Goal: Task Accomplishment & Management: Manage account settings

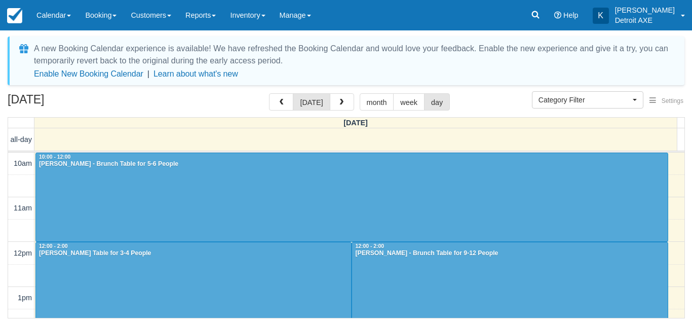
select select
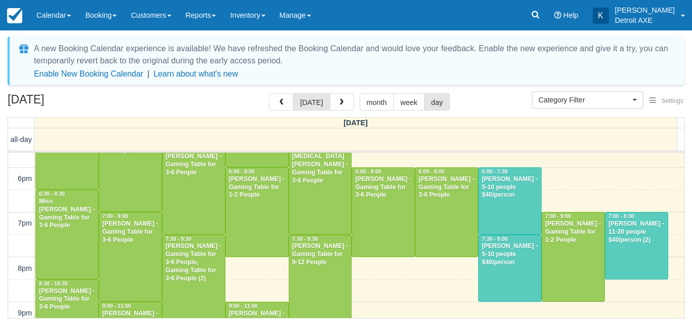
scroll to position [344, 0]
click at [613, 237] on div "Kaylin Benninger - 11-20 people $40/person (2)" at bounding box center [636, 231] width 57 height 24
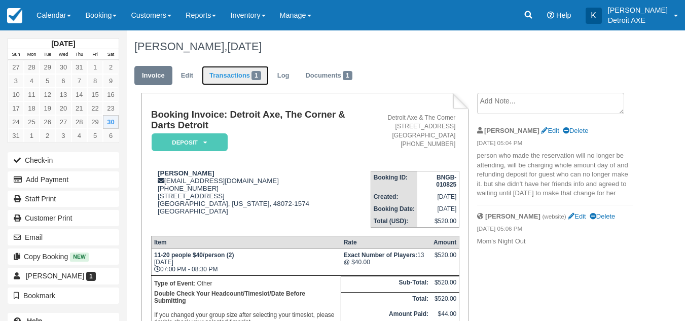
click at [258, 73] on span "1" at bounding box center [256, 75] width 10 height 9
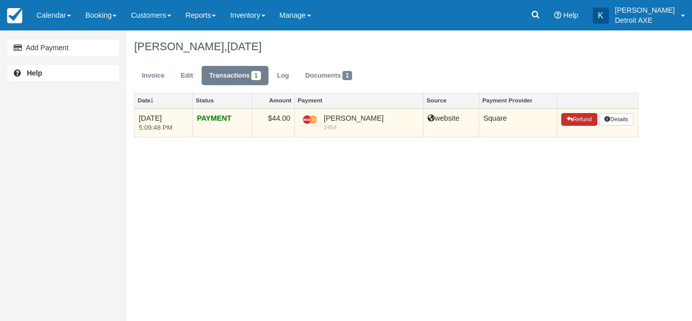
click at [572, 117] on button "Refund" at bounding box center [579, 119] width 35 height 13
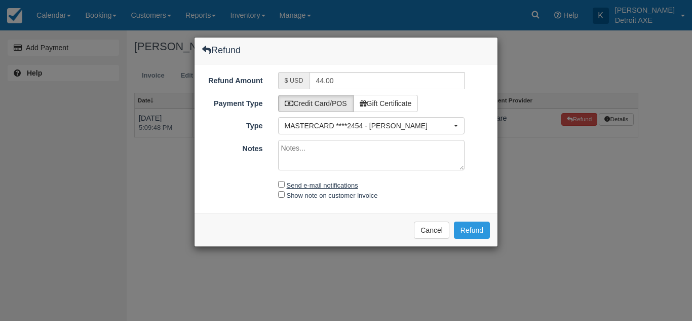
click at [351, 184] on label "Send e-mail notifications" at bounding box center [322, 185] width 71 height 8
click at [285, 184] on input "Send e-mail notifications" at bounding box center [281, 184] width 7 height 7
checkbox input "true"
click at [440, 158] on textarea "Notes" at bounding box center [371, 155] width 187 height 30
click at [472, 225] on button "Refund" at bounding box center [472, 229] width 36 height 17
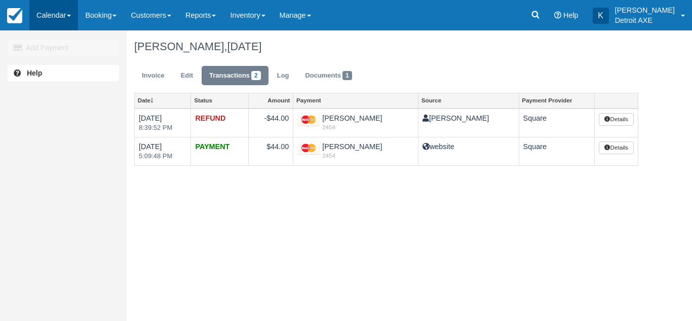
click at [65, 14] on link "Calendar" at bounding box center [53, 15] width 49 height 30
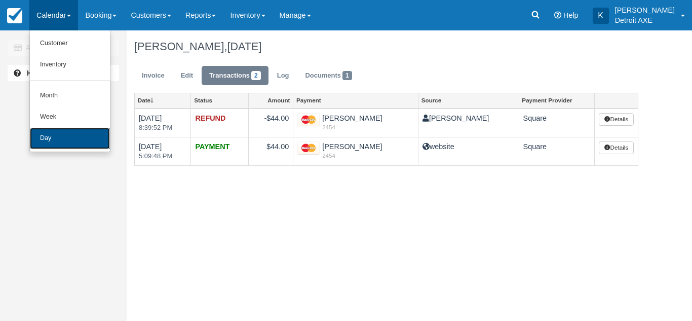
click at [50, 138] on link "Day" at bounding box center [70, 138] width 80 height 21
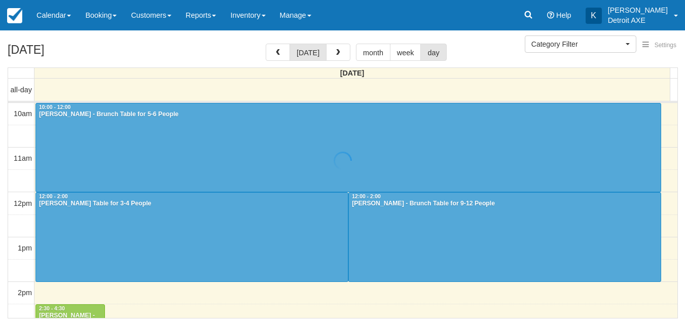
select select
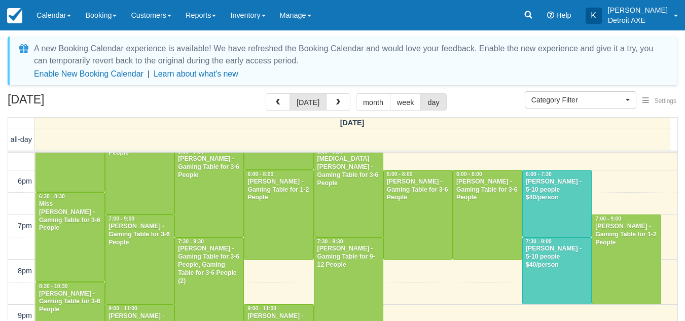
scroll to position [389, 0]
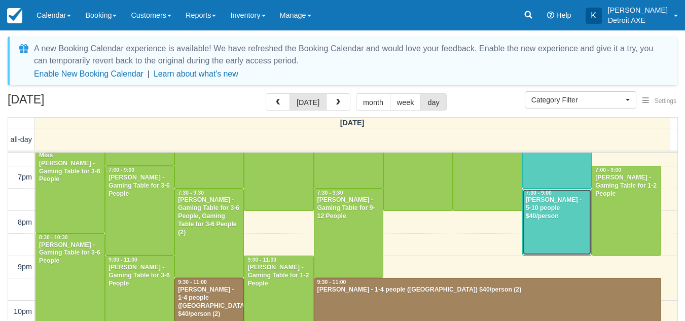
click at [550, 244] on div at bounding box center [556, 222] width 68 height 66
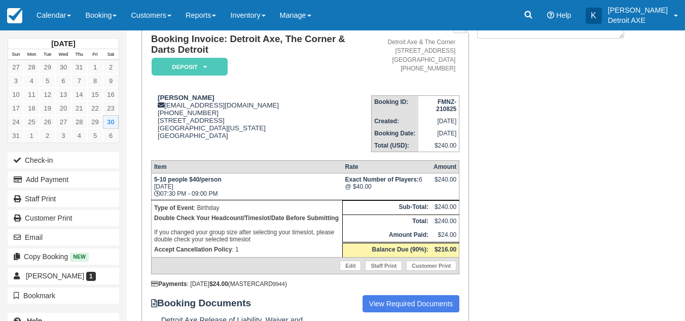
scroll to position [87, 0]
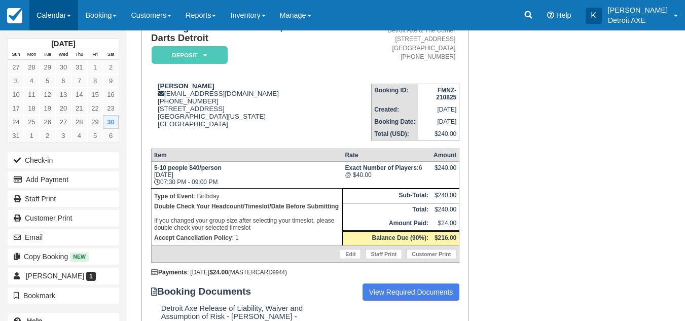
click at [57, 20] on link "Calendar" at bounding box center [53, 15] width 49 height 30
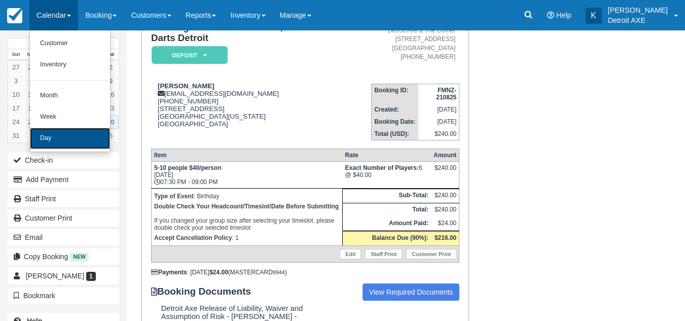
click at [52, 140] on link "Day" at bounding box center [70, 138] width 80 height 21
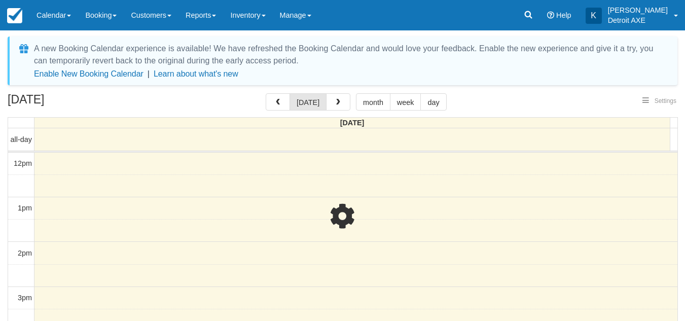
select select
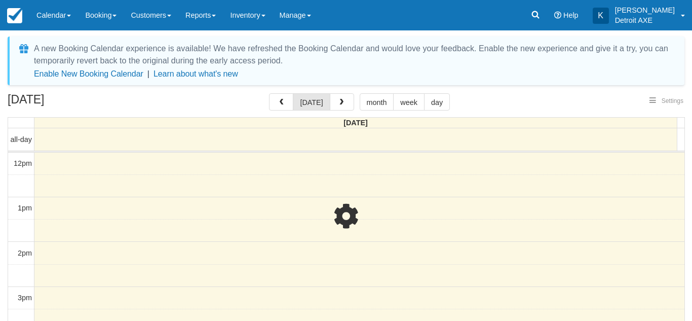
select select
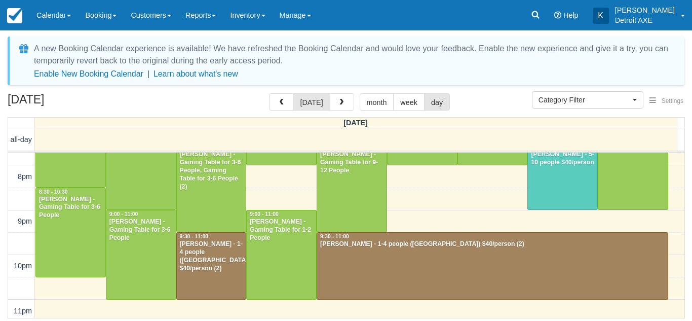
scroll to position [439, 0]
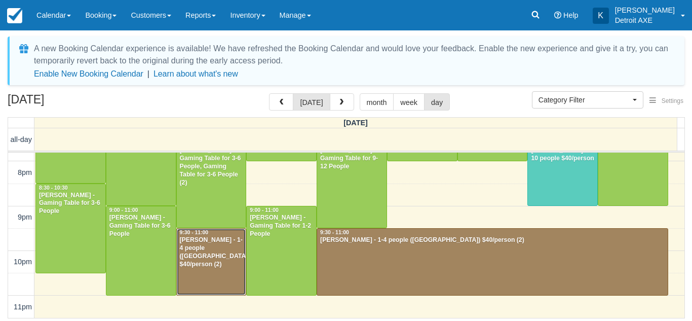
click at [211, 253] on div "Andre caruthers - 1-4 people (Shared Arena) $40/person (2)" at bounding box center [211, 252] width 64 height 32
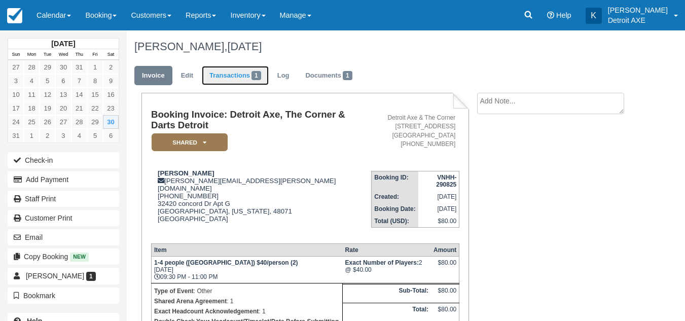
click at [243, 81] on link "Transactions 1" at bounding box center [235, 76] width 67 height 20
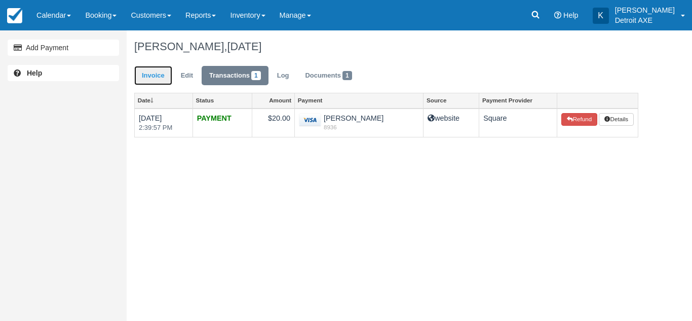
click at [162, 78] on link "Invoice" at bounding box center [153, 76] width 38 height 20
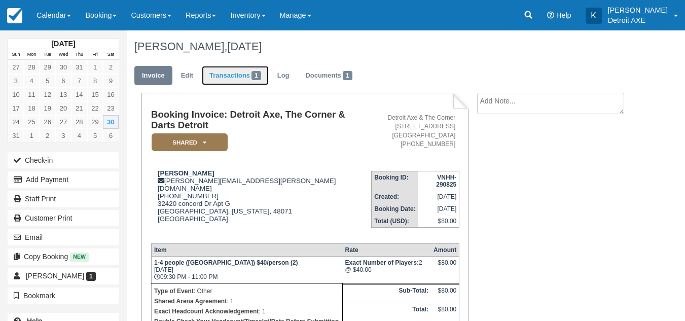
click at [230, 71] on link "Transactions 1" at bounding box center [235, 76] width 67 height 20
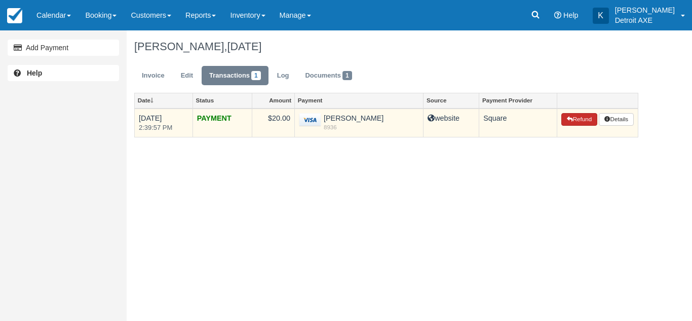
click at [586, 117] on button "Refund" at bounding box center [579, 119] width 35 height 13
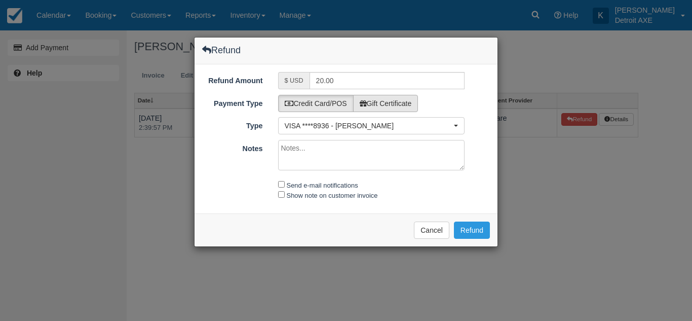
click at [402, 103] on label "Gift Certificate" at bounding box center [385, 103] width 65 height 17
radio input "true"
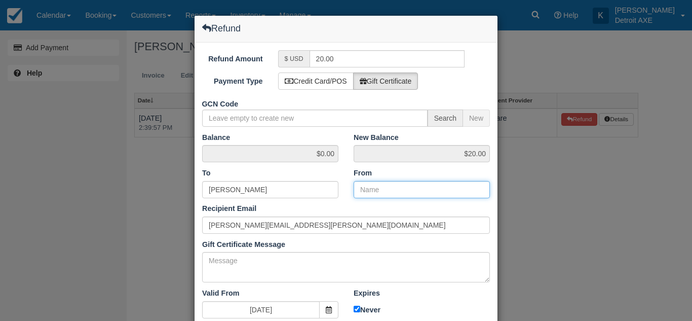
click at [373, 186] on input "From" at bounding box center [422, 189] width 136 height 17
type input "Detroit Axe"
click at [400, 209] on div "Recipient Email caruthers.andre@gmail.com Did you mean ?" at bounding box center [346, 218] width 303 height 30
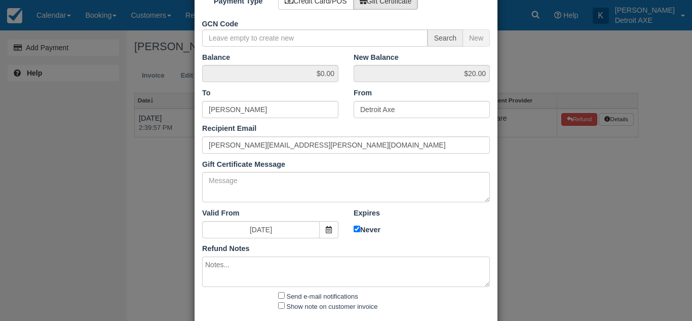
scroll to position [133, 0]
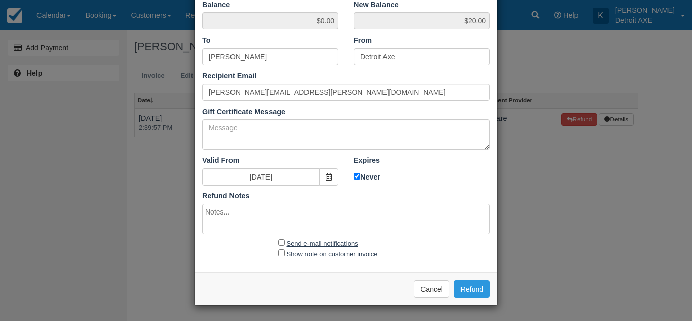
click at [341, 244] on label "Send e-mail notifications" at bounding box center [322, 244] width 71 height 8
click at [285, 244] on input "Send e-mail notifications" at bounding box center [281, 242] width 7 height 7
checkbox input "true"
click at [468, 284] on button "Refund" at bounding box center [472, 288] width 36 height 17
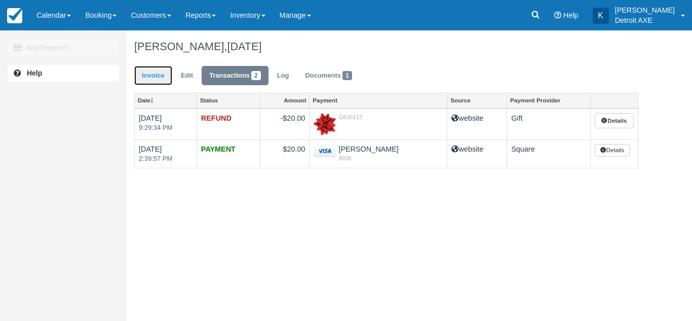
click at [159, 74] on link "Invoice" at bounding box center [153, 76] width 38 height 20
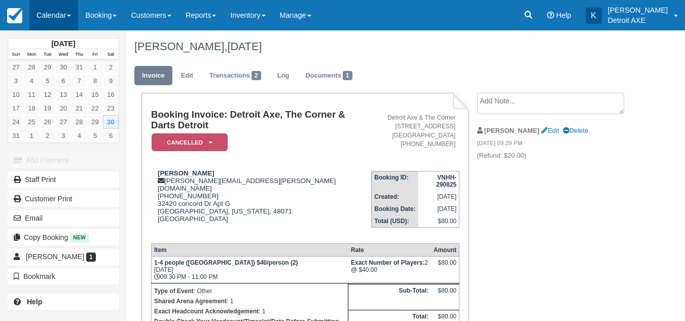
click at [55, 20] on link "Calendar" at bounding box center [53, 15] width 49 height 30
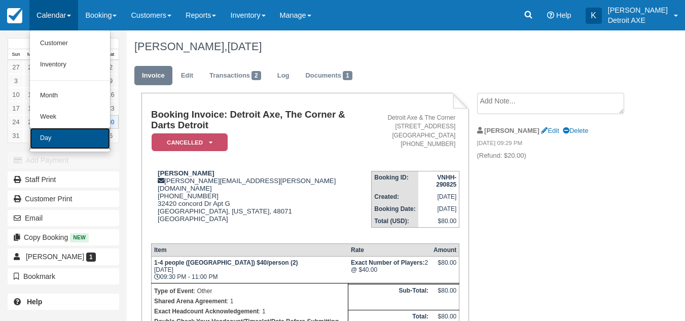
click at [65, 132] on link "Day" at bounding box center [70, 138] width 80 height 21
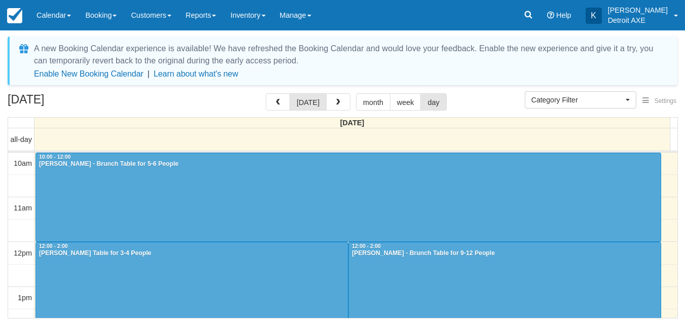
select select
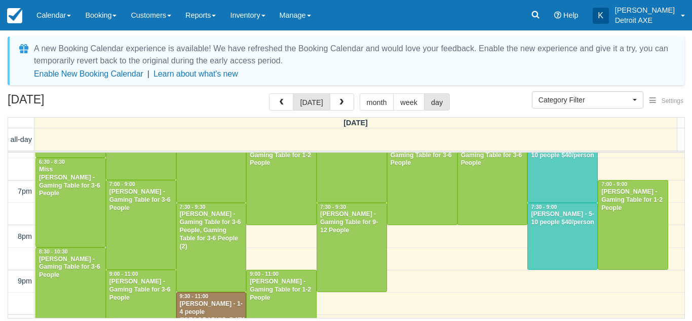
scroll to position [439, 0]
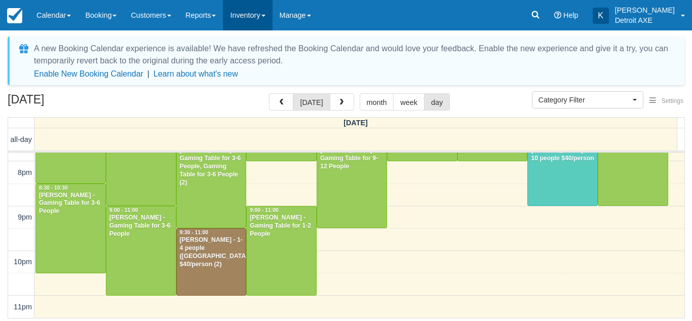
click at [263, 18] on link "Inventory" at bounding box center [247, 15] width 49 height 30
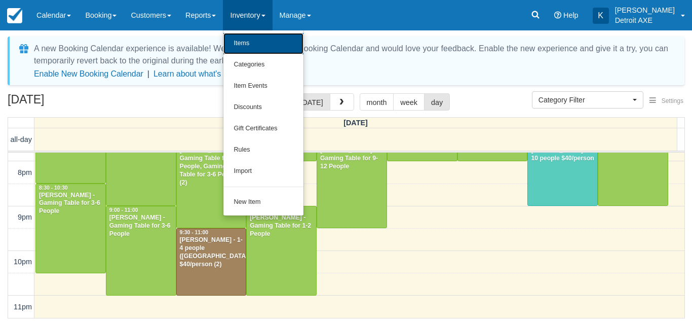
click at [262, 45] on link "Items" at bounding box center [263, 43] width 80 height 21
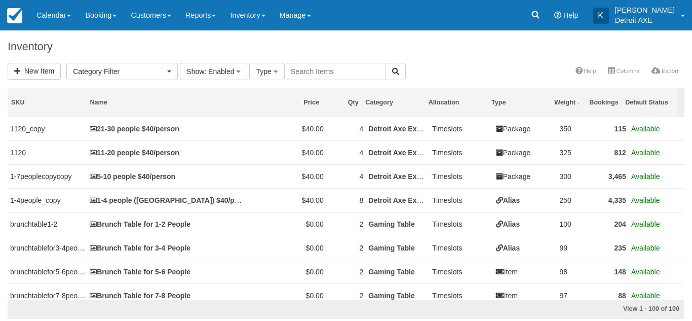
select select
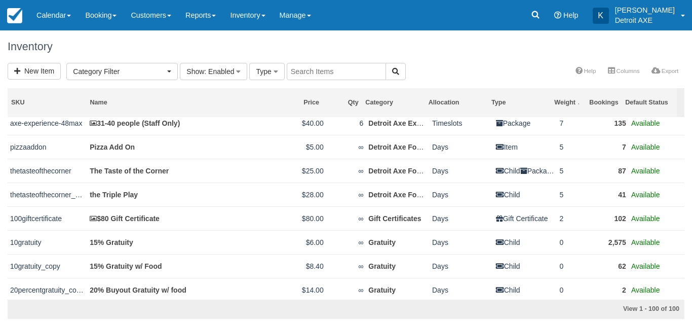
scroll to position [435, 0]
click at [49, 18] on link "Calendar" at bounding box center [53, 15] width 49 height 30
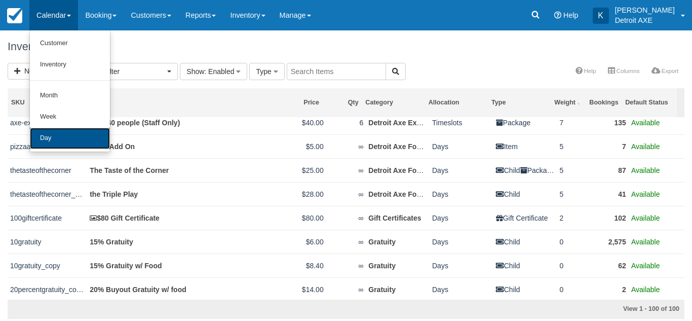
click at [58, 134] on link "Day" at bounding box center [70, 138] width 80 height 21
